Goal: Information Seeking & Learning: Learn about a topic

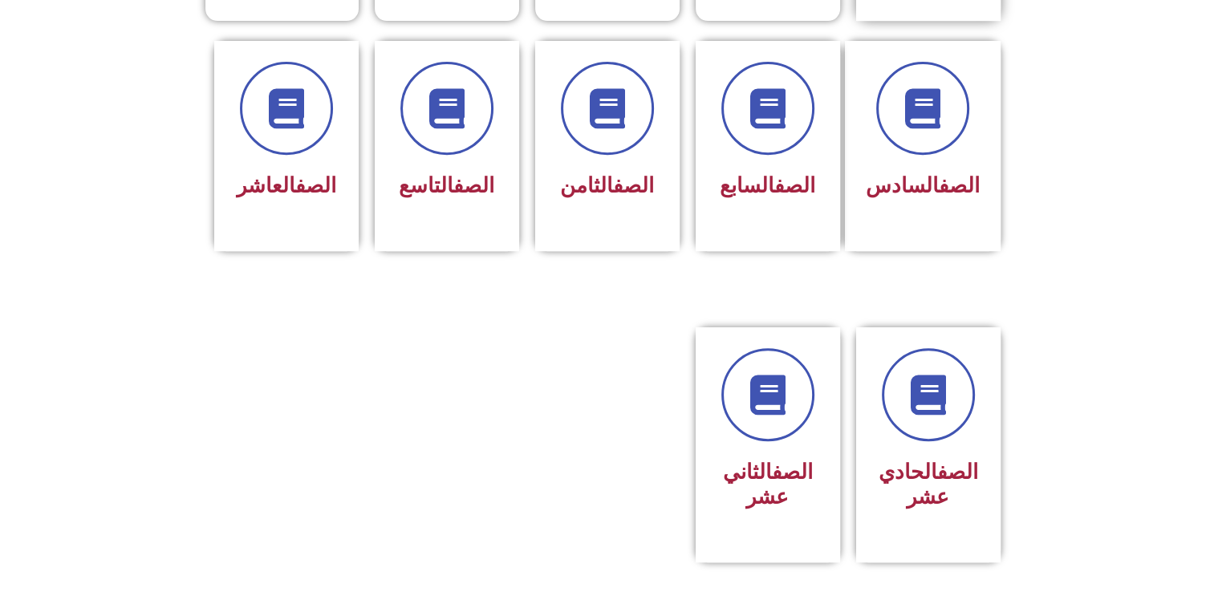
scroll to position [674, 0]
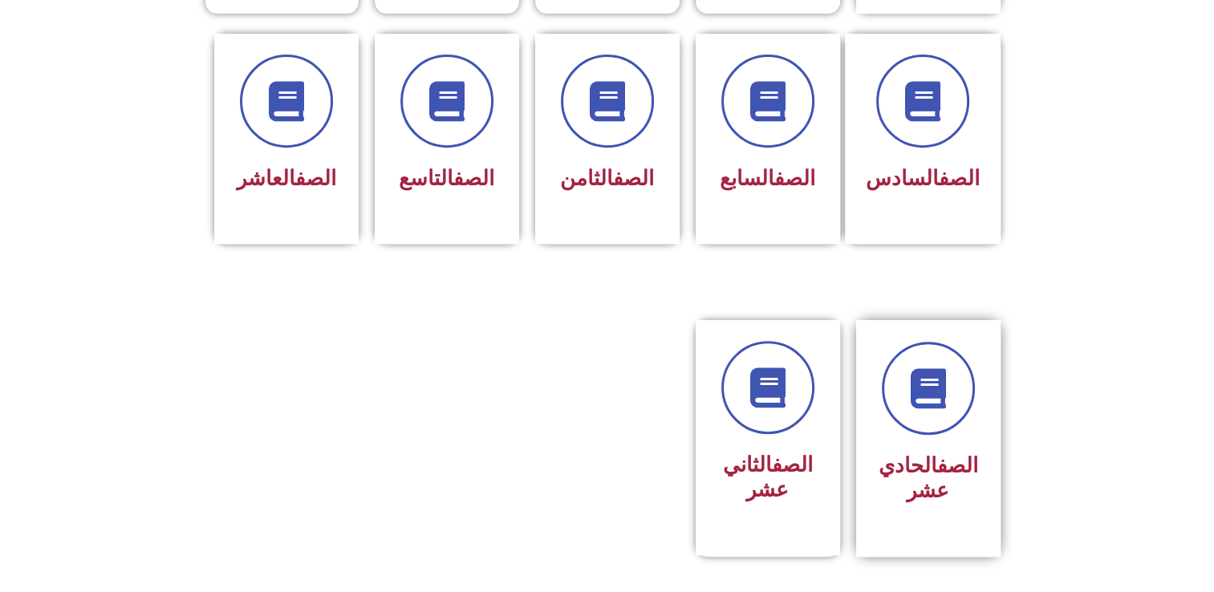
click at [941, 447] on div "الصف الحادي عشر" at bounding box center [928, 479] width 101 height 64
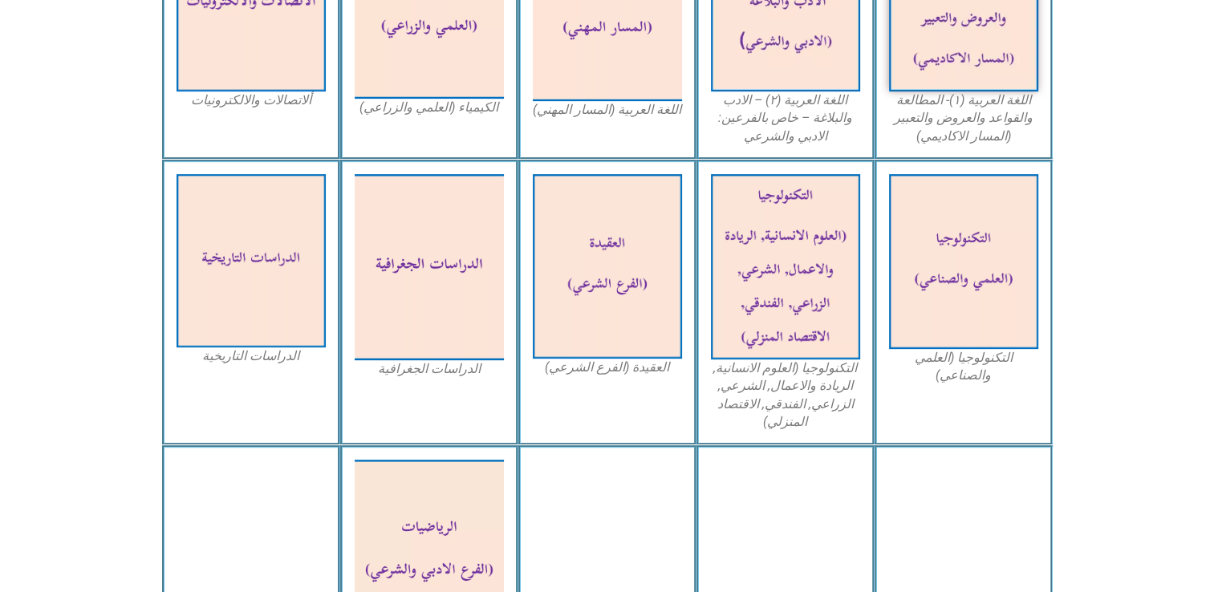
scroll to position [674, 0]
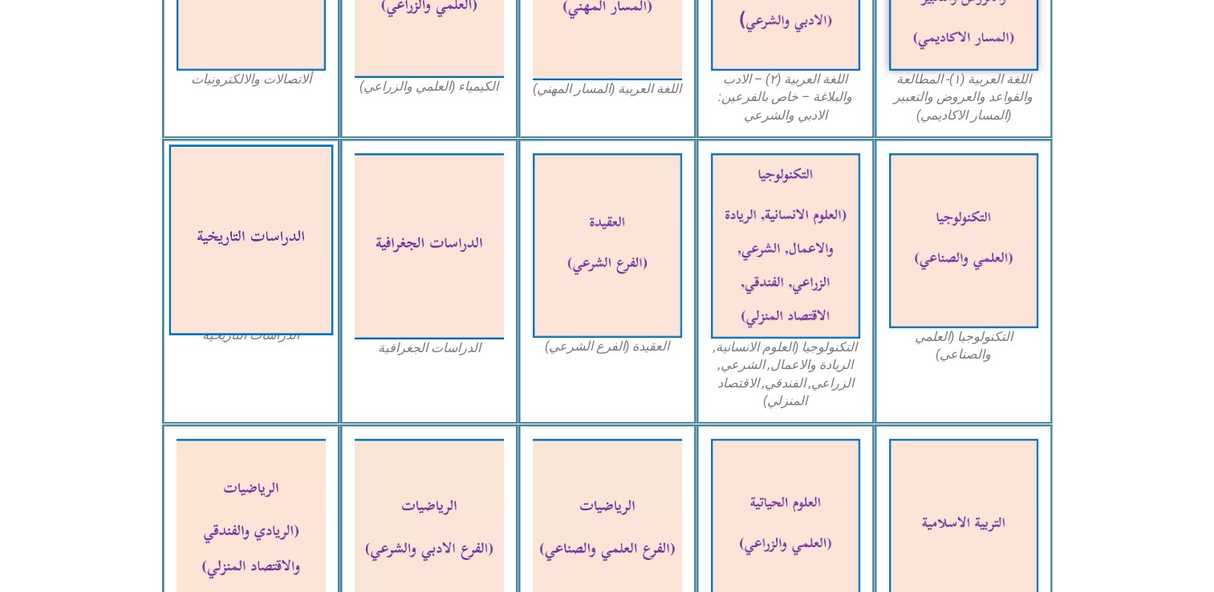
click at [237, 297] on img at bounding box center [251, 239] width 165 height 191
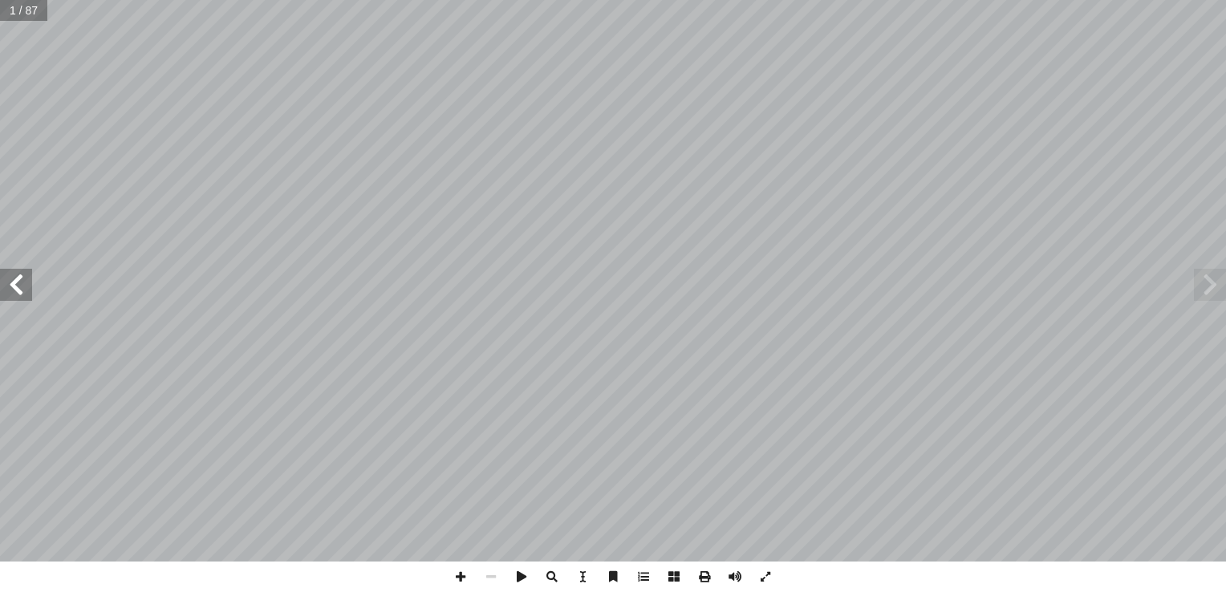
click at [26, 288] on span at bounding box center [16, 285] width 32 height 32
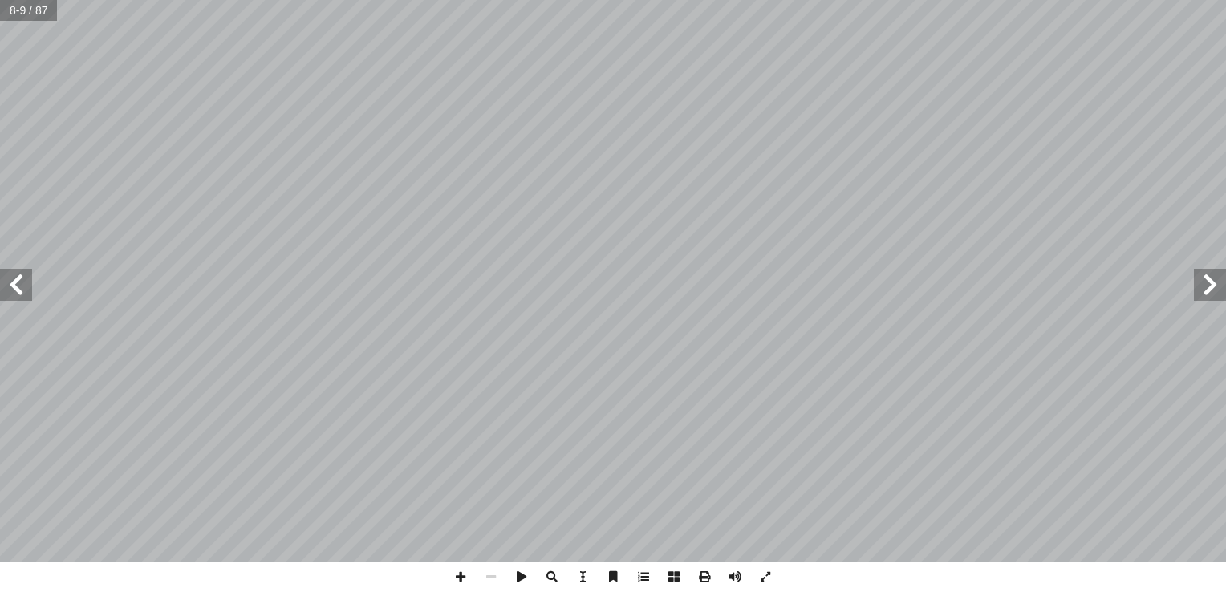
click at [26, 288] on span at bounding box center [16, 285] width 32 height 32
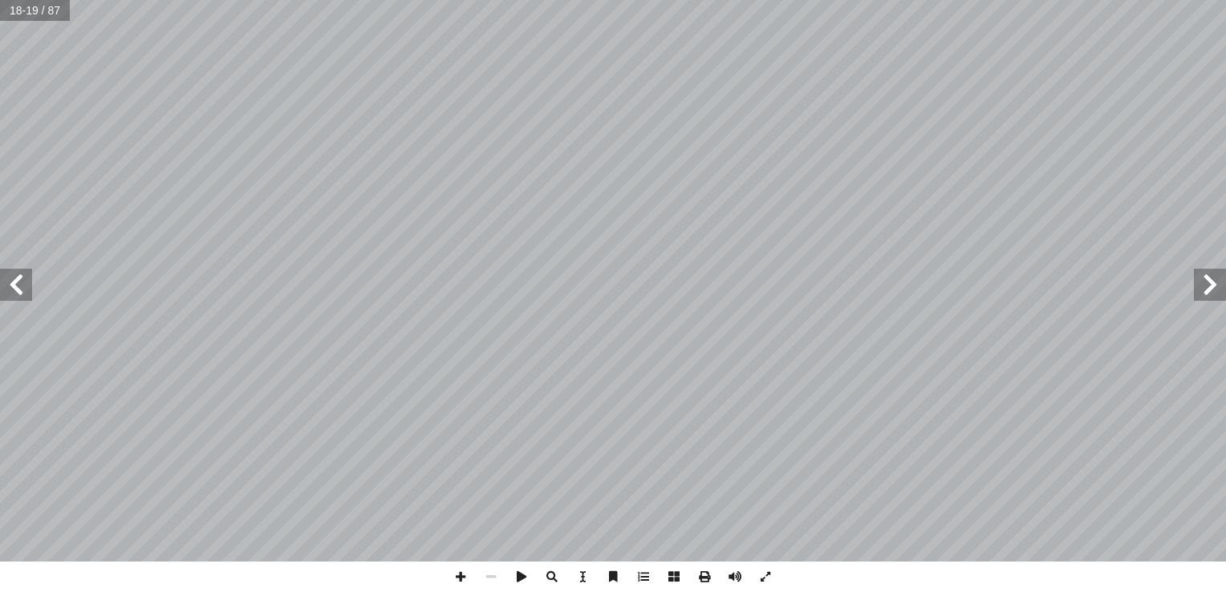
click at [26, 288] on span at bounding box center [16, 285] width 32 height 32
click at [1210, 300] on span at bounding box center [1210, 285] width 32 height 32
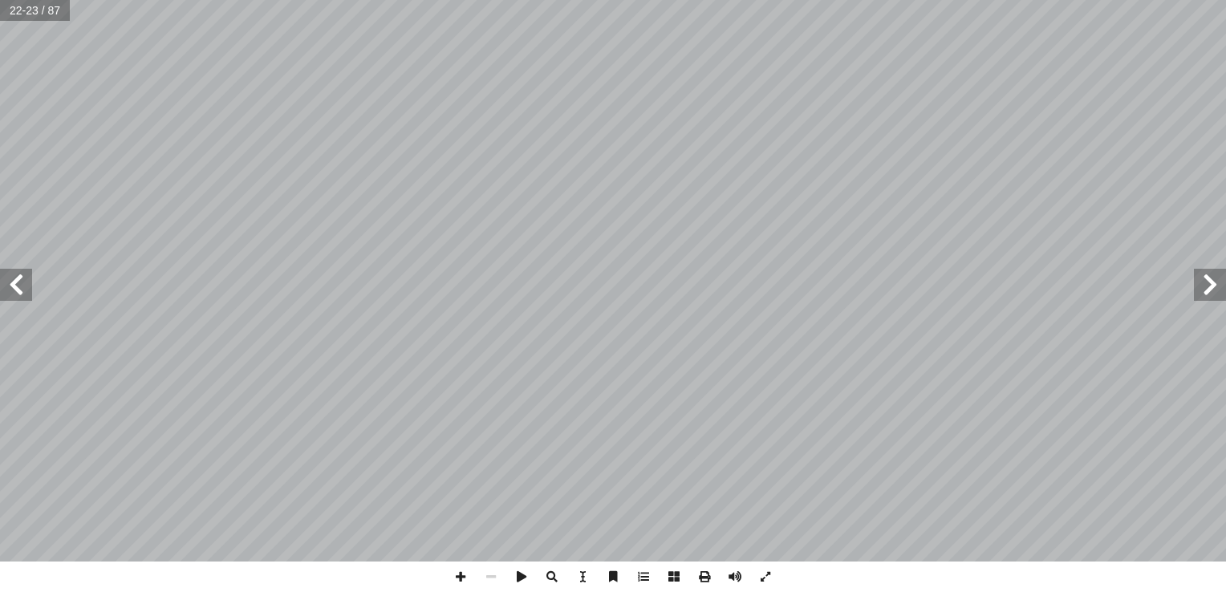
click at [17, 291] on span at bounding box center [16, 285] width 32 height 32
click at [19, 285] on span at bounding box center [16, 285] width 32 height 32
click at [575, 0] on html "الصفحة الرئيسية الصف الأول الصف الثاني الصف الثالث الصف الرابع الصف الخامس الصف…" at bounding box center [613, 73] width 1226 height 146
click at [557, 146] on html "الصفحة الرئيسية الصف الأول الصف الثاني الصف الثالث الصف الرابع الصف الخامس الصف…" at bounding box center [613, 73] width 1226 height 146
click at [1195, 294] on span at bounding box center [1210, 285] width 32 height 32
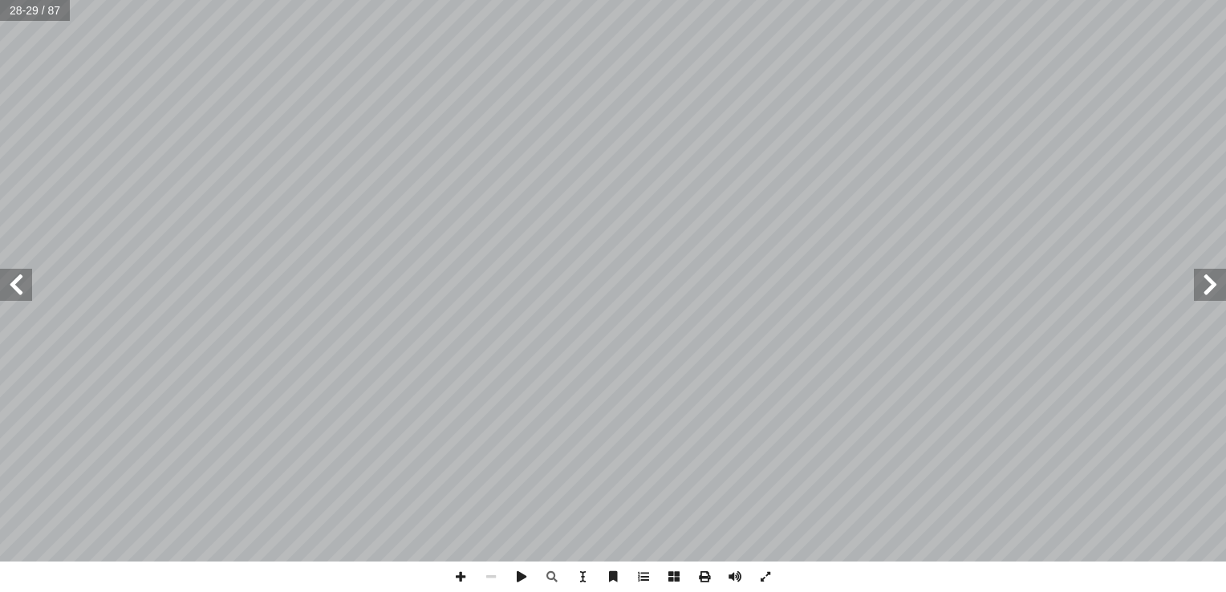
click at [1204, 293] on span at bounding box center [1210, 285] width 32 height 32
click at [1221, 291] on span at bounding box center [1210, 285] width 32 height 32
click at [460, 575] on span at bounding box center [460, 577] width 30 height 30
click at [465, 571] on span at bounding box center [460, 577] width 30 height 30
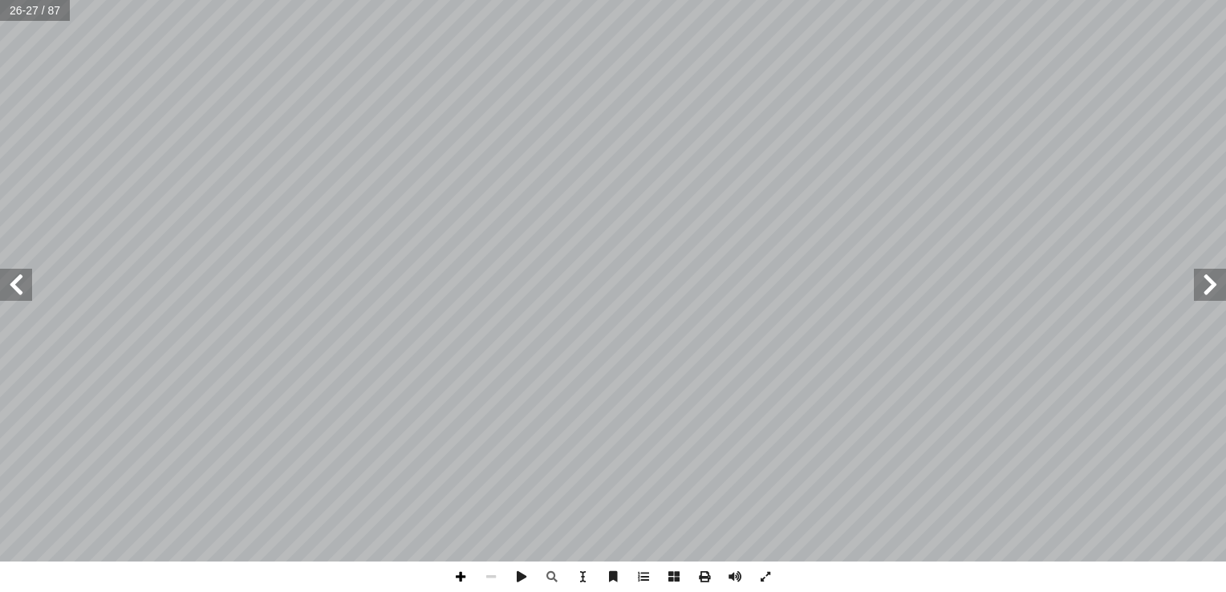
click at [465, 571] on span at bounding box center [460, 577] width 30 height 30
click at [18, 287] on span at bounding box center [16, 285] width 32 height 32
click at [459, 579] on span at bounding box center [460, 577] width 30 height 30
